Goal: Complete application form: Complete application form

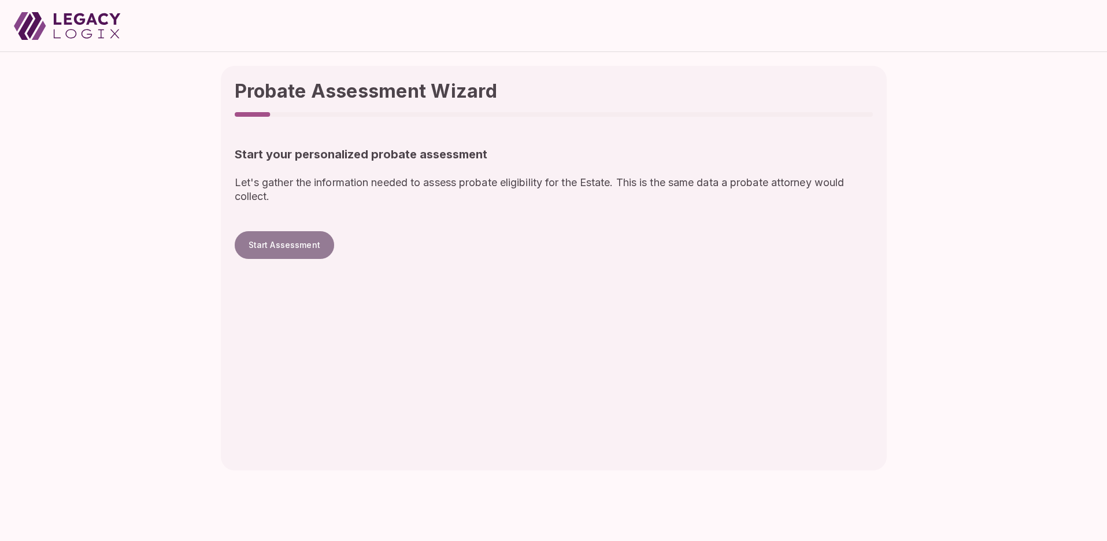
click at [289, 244] on button "Start Assessment" at bounding box center [284, 245] width 99 height 28
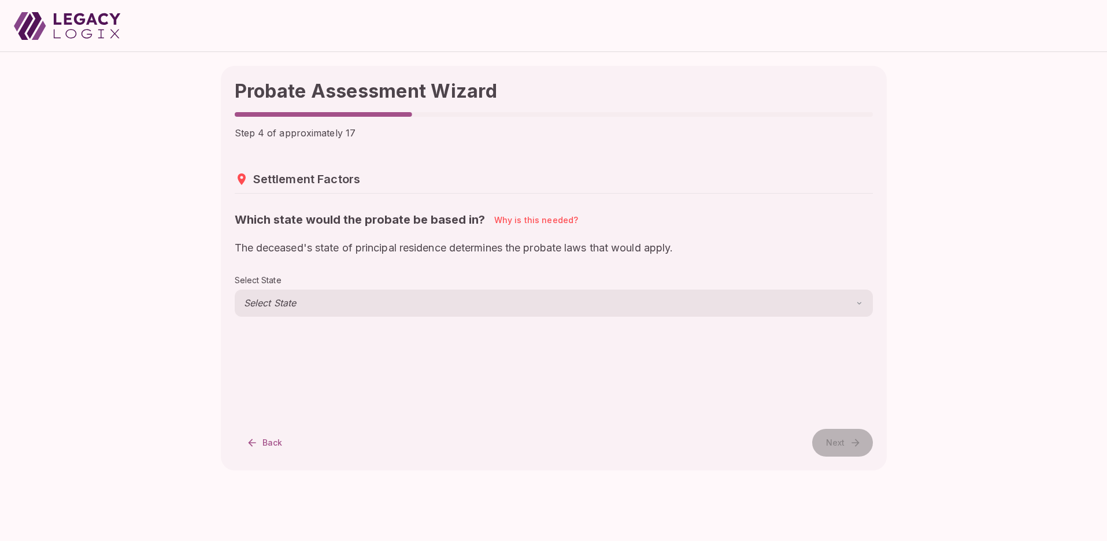
click at [295, 299] on body "Probate Assessment Wizard Step 4 of approximately 17 Settlement Factors Which s…" at bounding box center [553, 270] width 1107 height 541
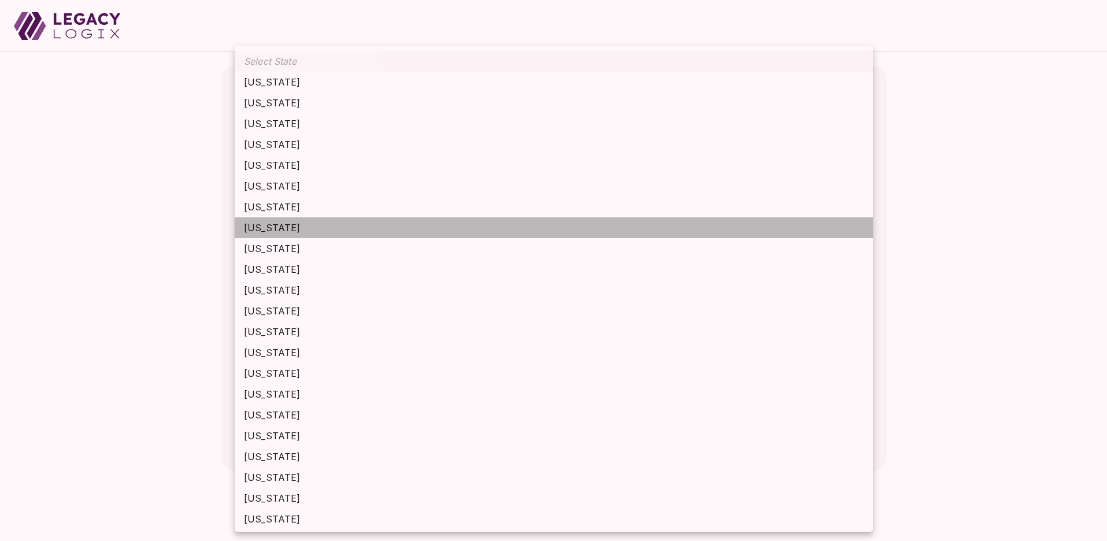
click at [302, 227] on li "[US_STATE]" at bounding box center [554, 227] width 638 height 21
type input "********"
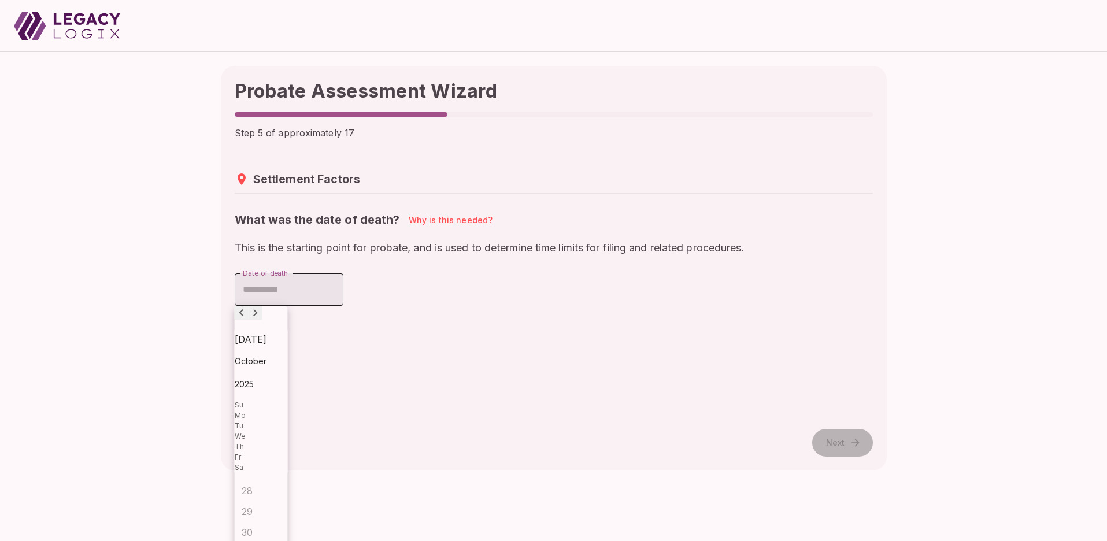
click at [293, 284] on input "Date of death" at bounding box center [289, 289] width 109 height 32
type input "**********"
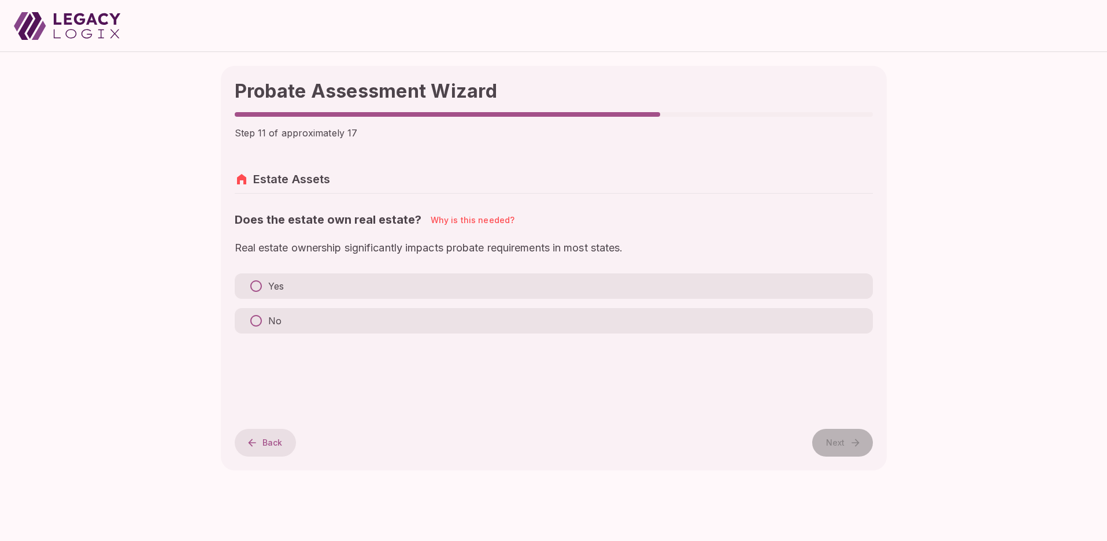
click at [268, 441] on button "Back" at bounding box center [266, 443] width 62 height 28
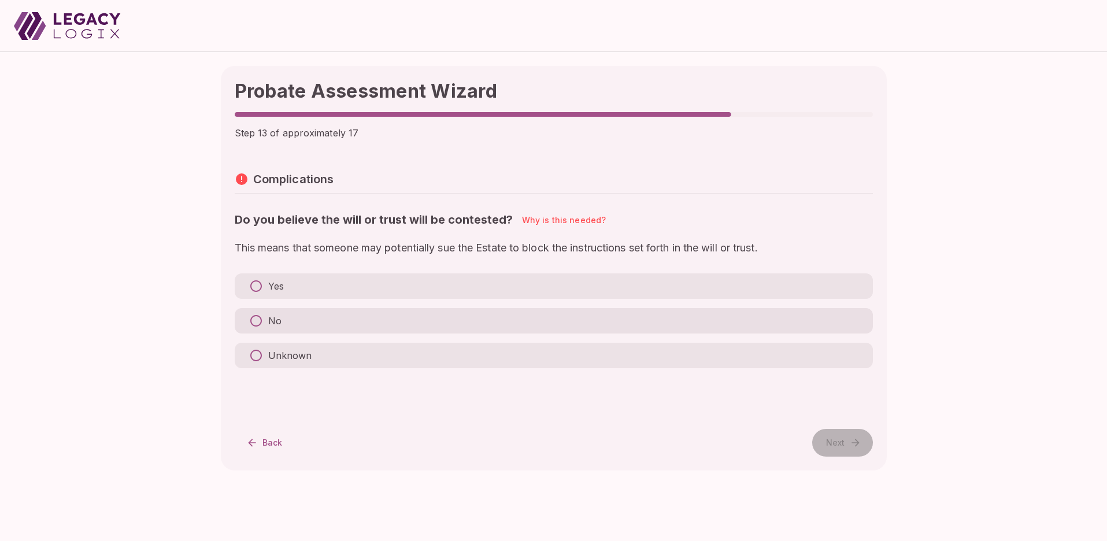
click at [271, 320] on p "No" at bounding box center [274, 321] width 13 height 14
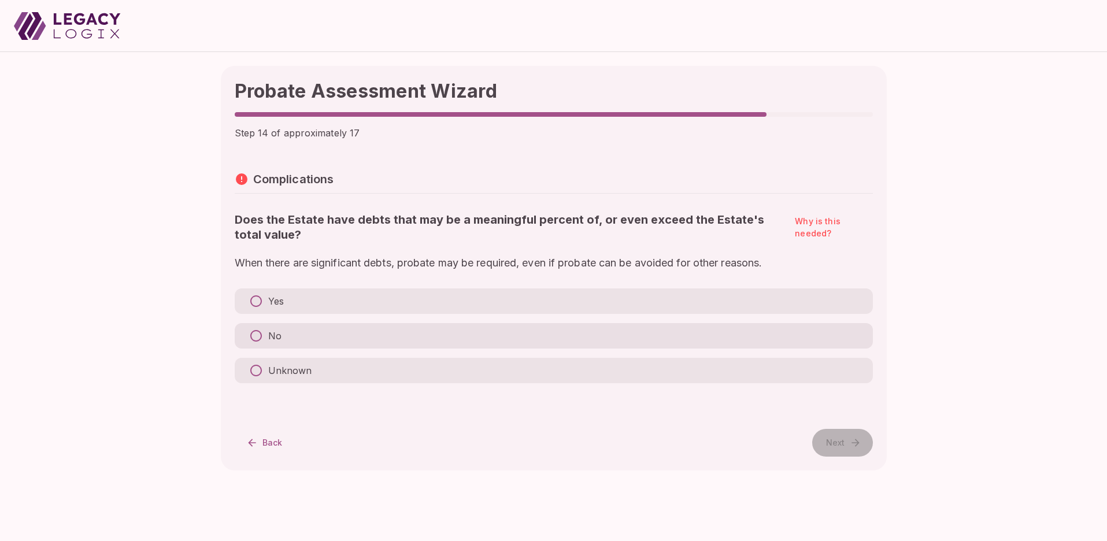
click at [274, 339] on p "No" at bounding box center [274, 336] width 13 height 14
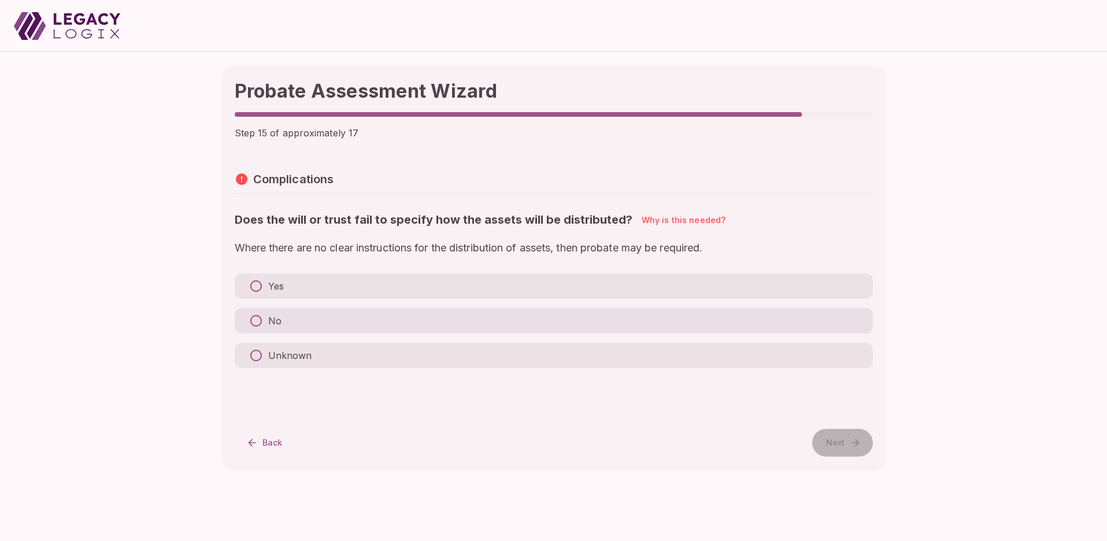
click at [275, 320] on p "No" at bounding box center [274, 321] width 13 height 14
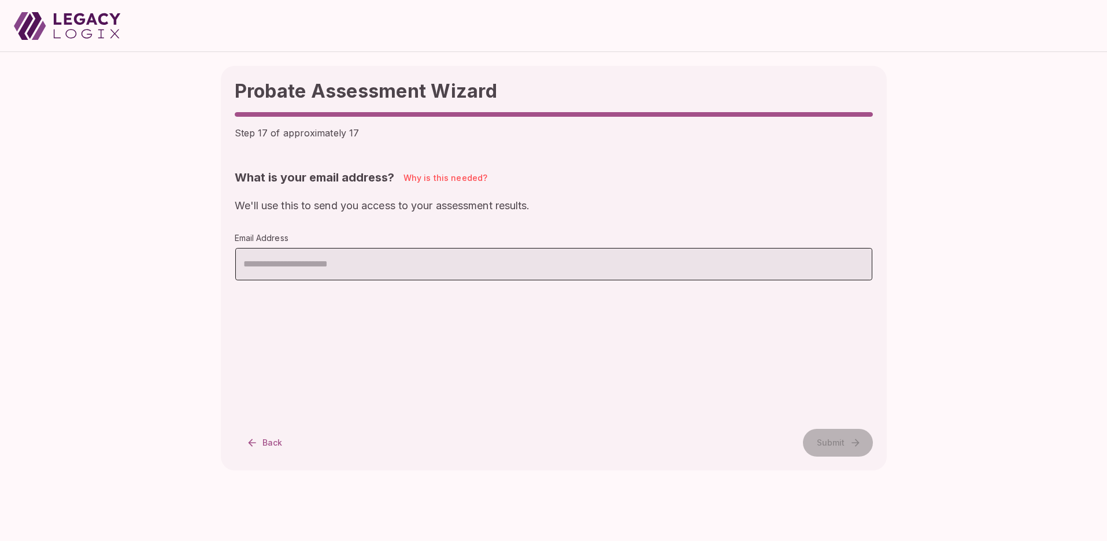
click at [328, 270] on input "email" at bounding box center [553, 264] width 637 height 32
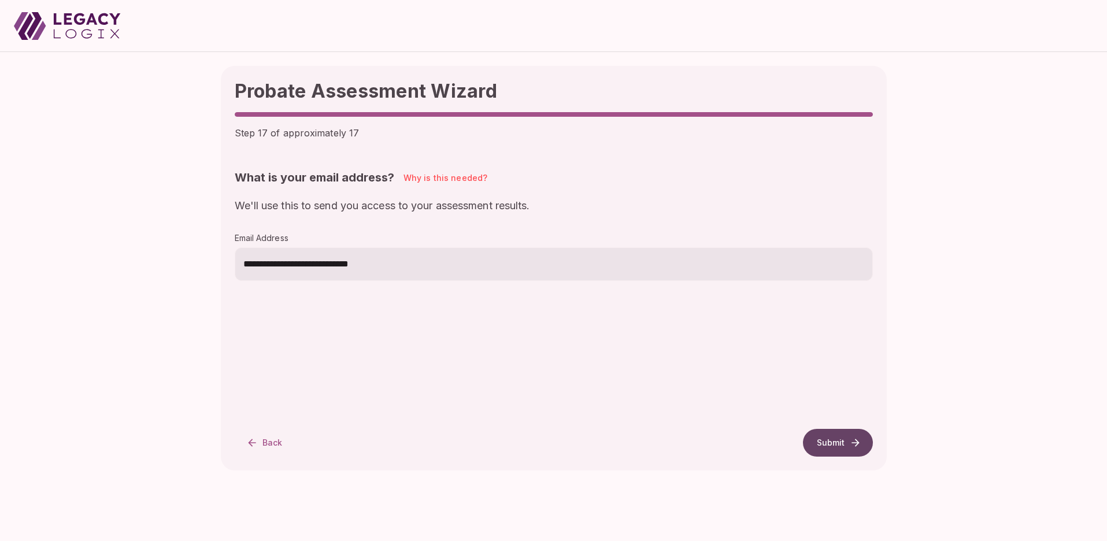
type input "**********"
click at [830, 443] on button "Submit" at bounding box center [838, 443] width 70 height 28
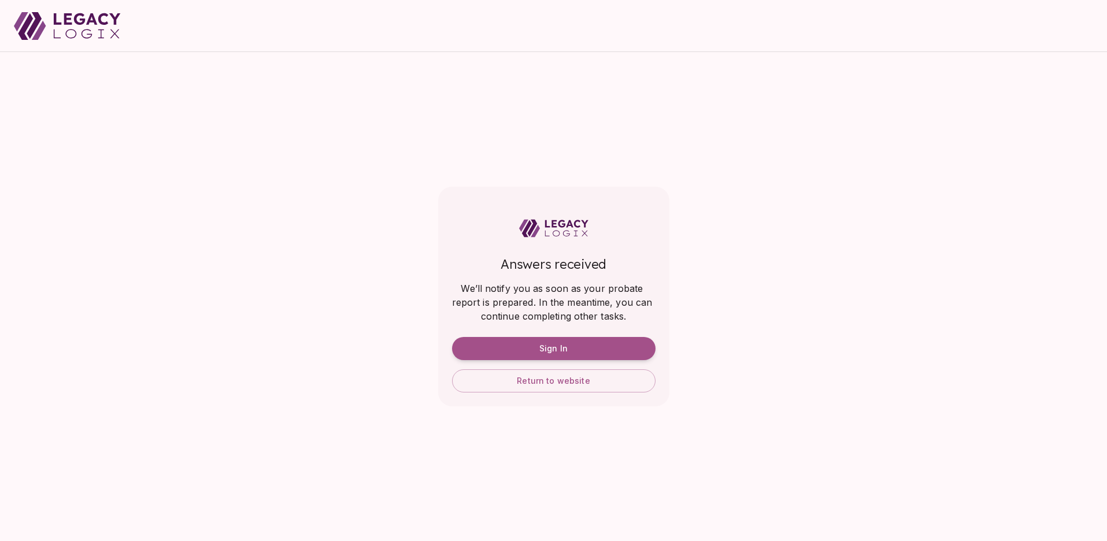
click at [794, 213] on div "Answers received We’ll notify you as soon as your probate report is prepared. I…" at bounding box center [553, 296] width 1107 height 489
click at [575, 346] on button "Sign In" at bounding box center [553, 348] width 203 height 23
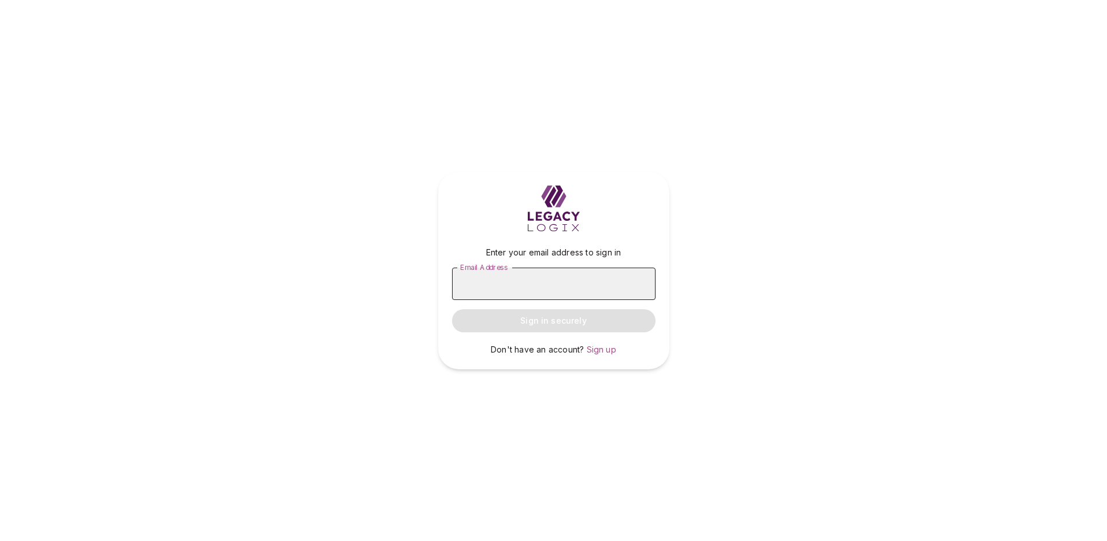
click at [514, 287] on input "Email Address" at bounding box center [553, 284] width 203 height 32
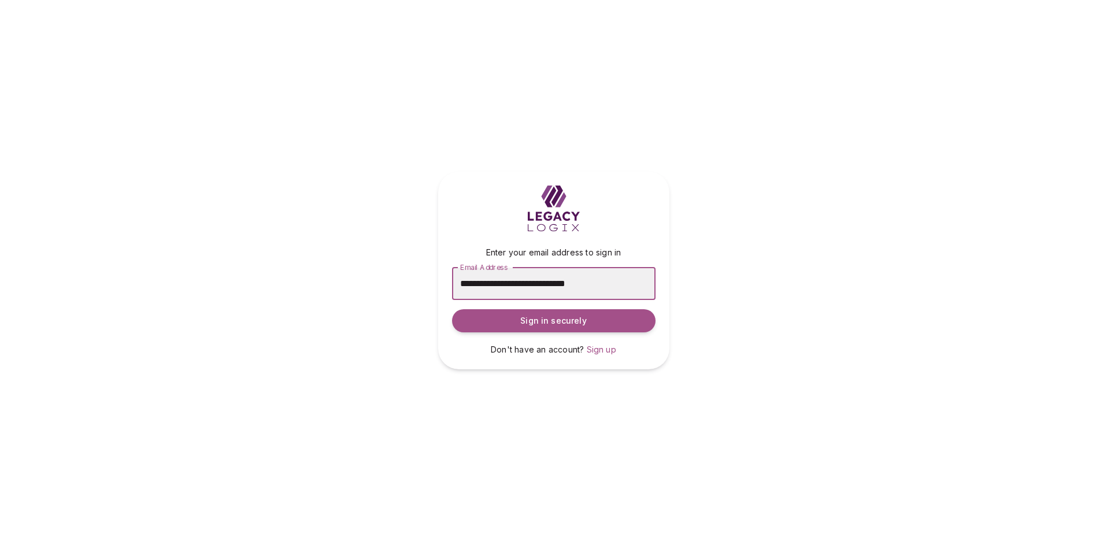
type input "**********"
click at [550, 323] on span "Sign in securely" at bounding box center [553, 321] width 66 height 12
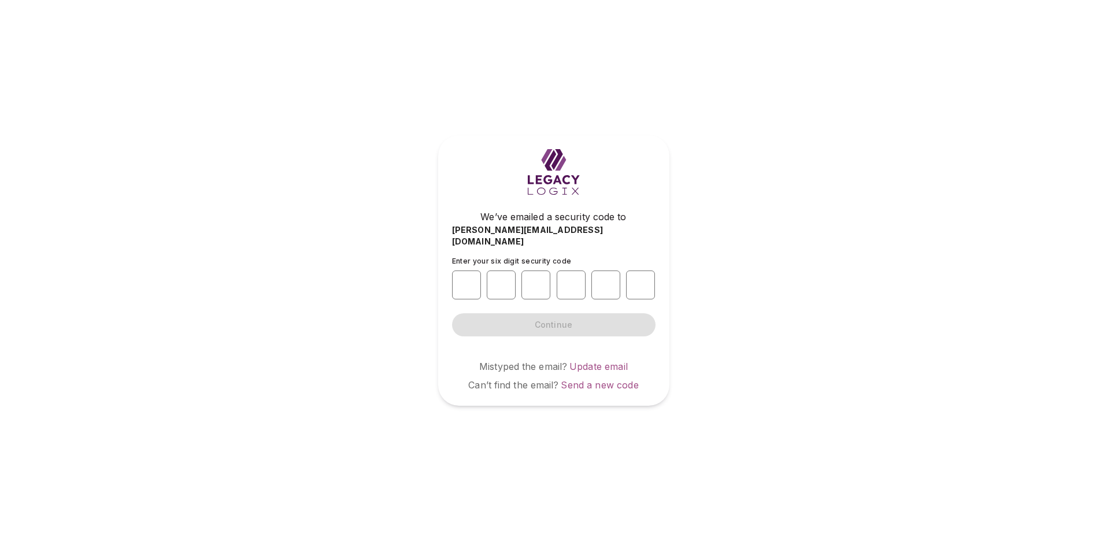
click at [892, 250] on div "We’ve emailed a security code to [PERSON_NAME][EMAIL_ADDRESS][DOMAIN_NAME] Ente…" at bounding box center [553, 270] width 1107 height 541
click at [462, 278] on input "number" at bounding box center [466, 284] width 29 height 29
type input "*"
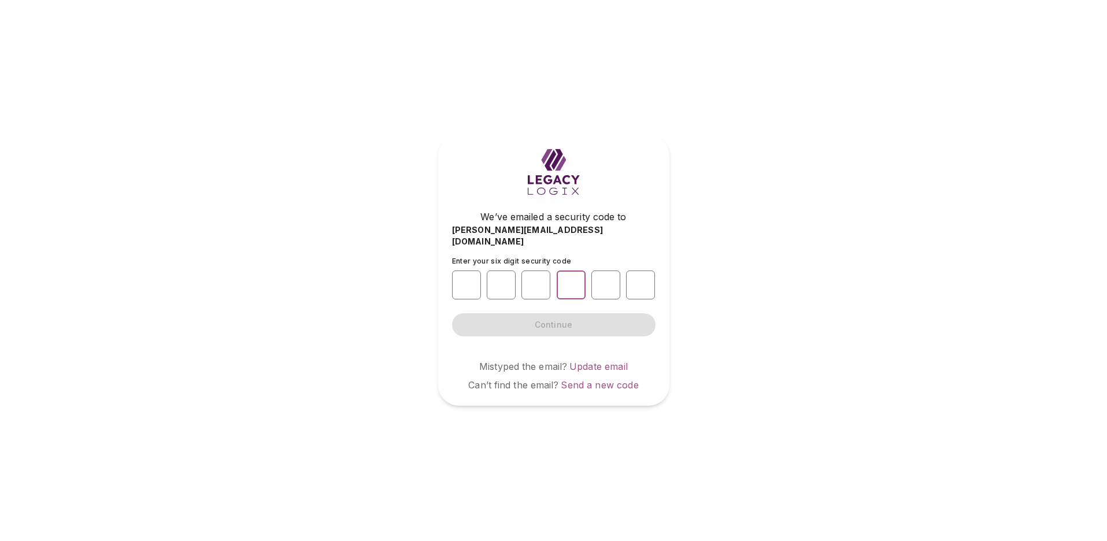
type input "*"
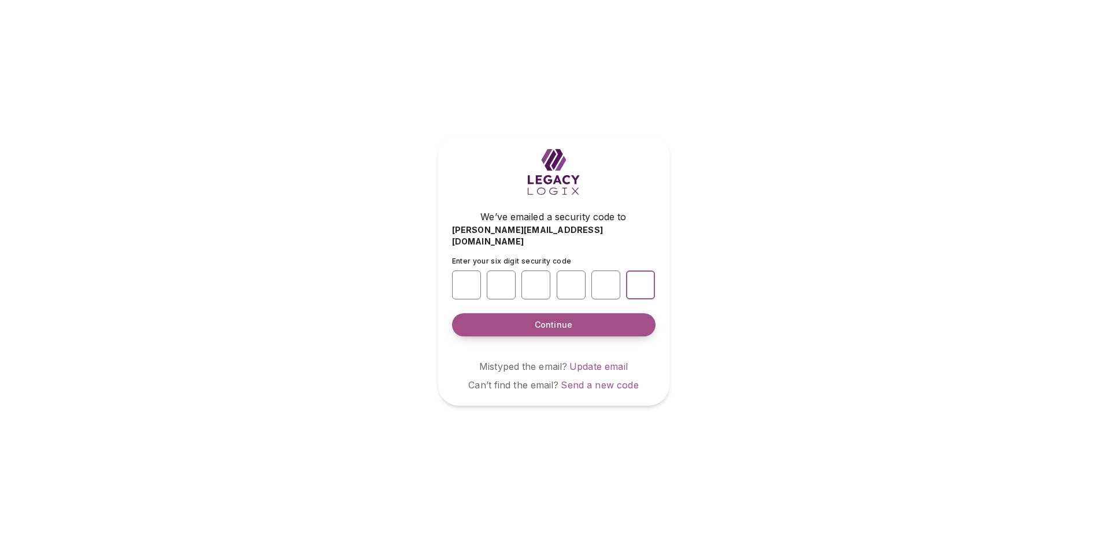
type input "*"
click at [554, 319] on span "Continue" at bounding box center [554, 325] width 38 height 12
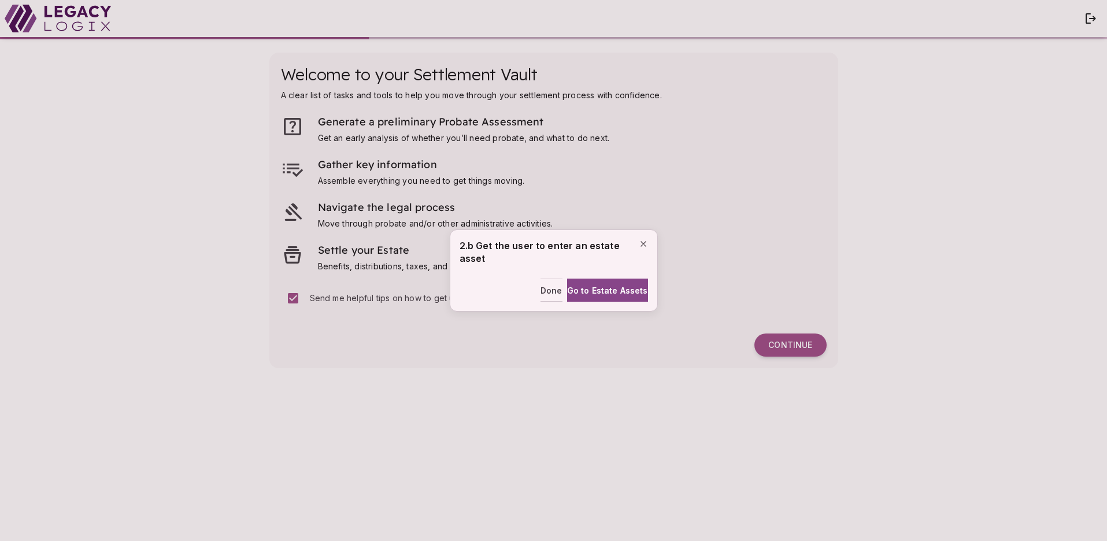
click at [759, 496] on div "2.b Get the user to enter an estate asset Done Go to Estate Assets" at bounding box center [553, 270] width 1107 height 541
click at [155, 410] on div "2.b Get the user to enter an estate asset Done Go to Estate Assets" at bounding box center [553, 270] width 1107 height 541
click at [144, 307] on div "2.b Get the user to enter an estate asset Done Go to Estate Assets" at bounding box center [553, 270] width 1107 height 541
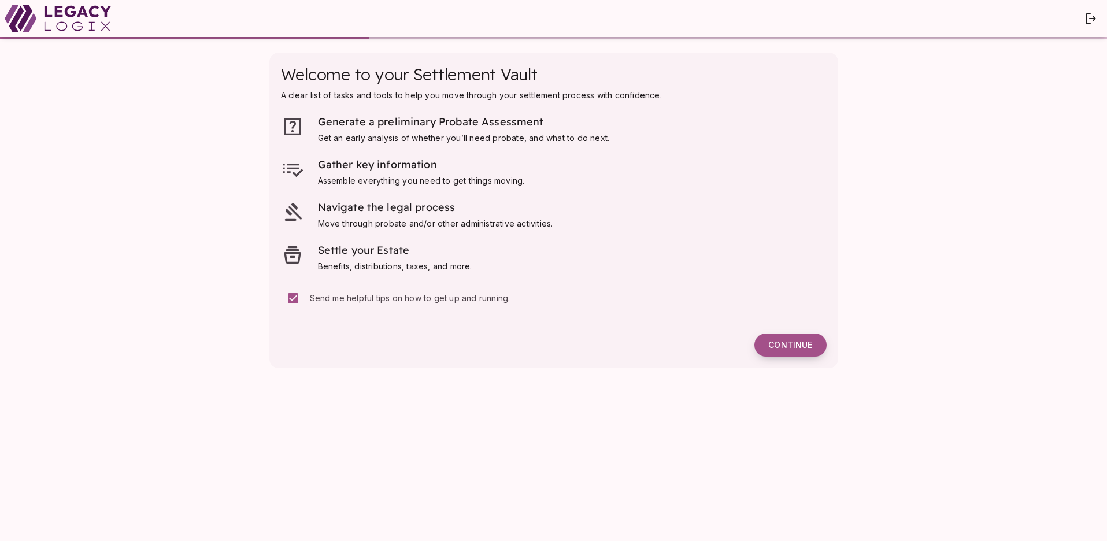
click at [790, 344] on span "Continue" at bounding box center [790, 345] width 44 height 10
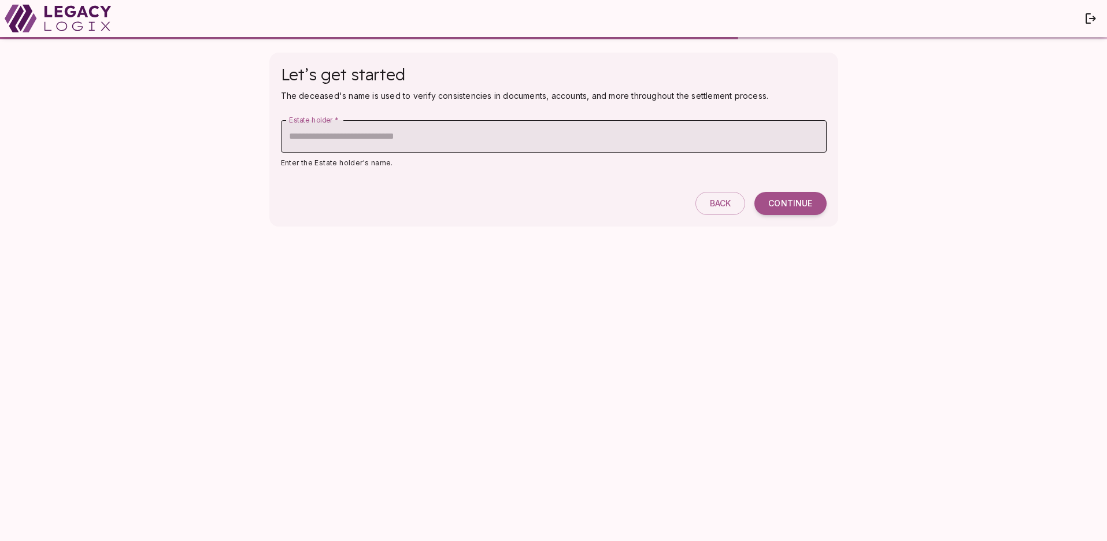
click at [458, 137] on input "Estate holder   *" at bounding box center [554, 136] width 546 height 32
type input "**********"
click at [793, 201] on span "Continue" at bounding box center [790, 203] width 44 height 10
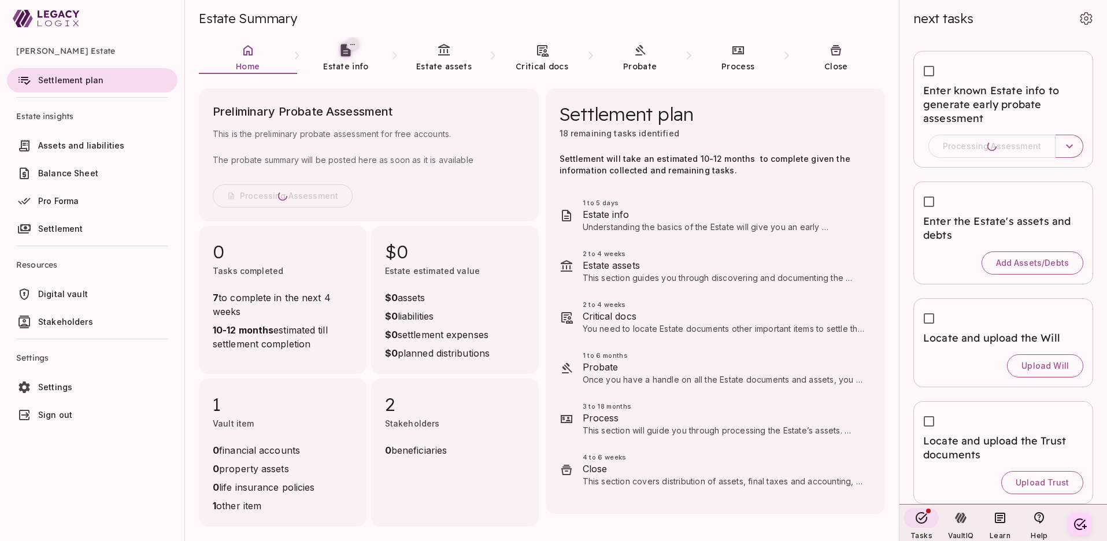
click at [133, 432] on ul "Henry Smith Estate Settlement plan Estate insights Assets and liabilities Balan…" at bounding box center [92, 234] width 184 height 395
click at [64, 418] on span "Sign out" at bounding box center [55, 415] width 34 height 10
